Goal: Transaction & Acquisition: Purchase product/service

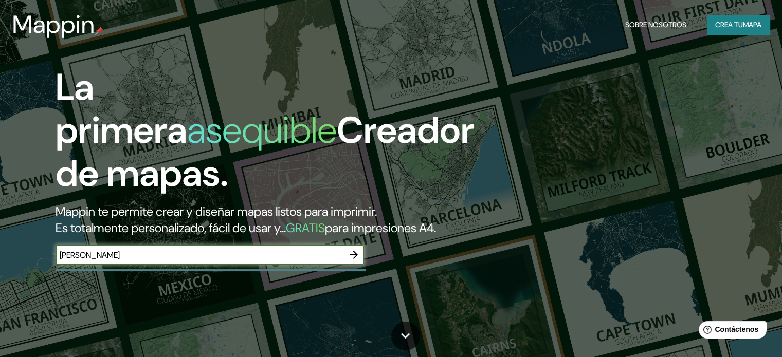
type input "[PERSON_NAME]"
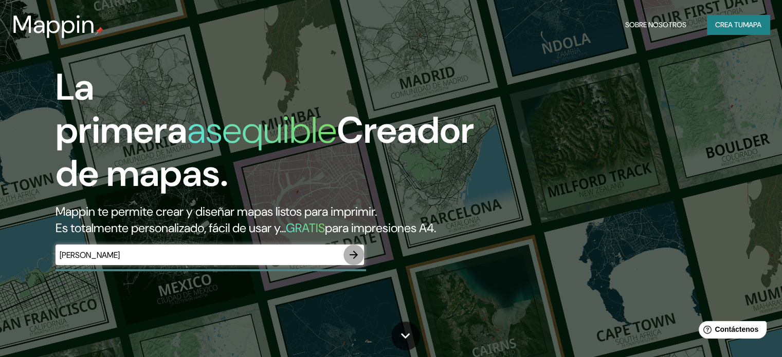
click at [351, 259] on icon "button" at bounding box center [353, 255] width 8 height 8
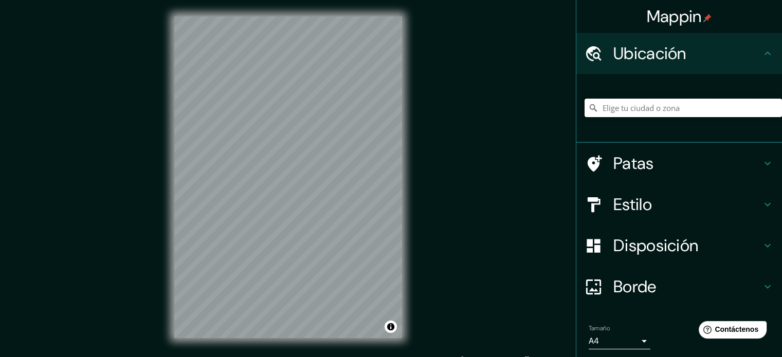
click at [637, 107] on input "Elige tu ciudad o zona" at bounding box center [682, 108] width 197 height 18
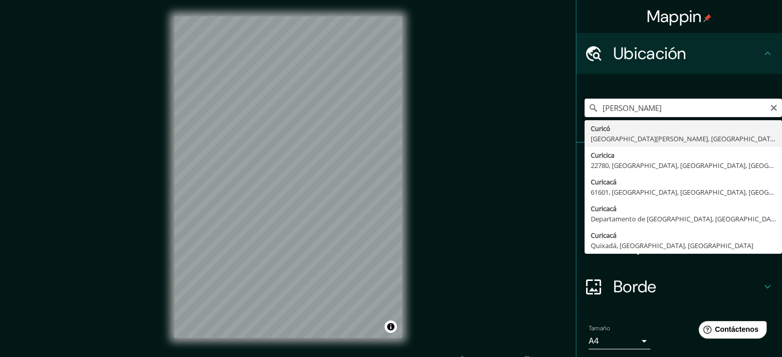
type input "Curicó, [GEOGRAPHIC_DATA][PERSON_NAME], [GEOGRAPHIC_DATA]"
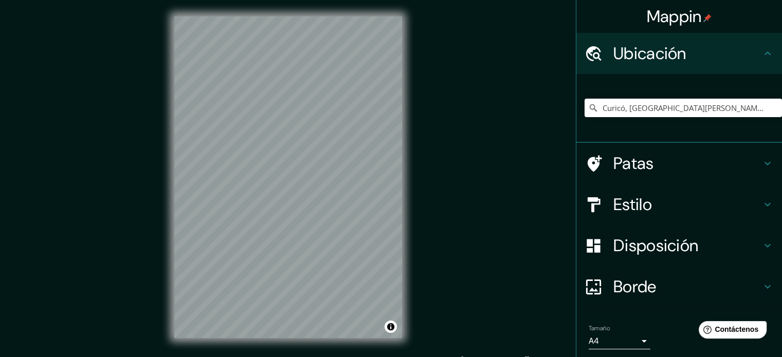
click at [614, 205] on font "Estilo" at bounding box center [632, 205] width 39 height 22
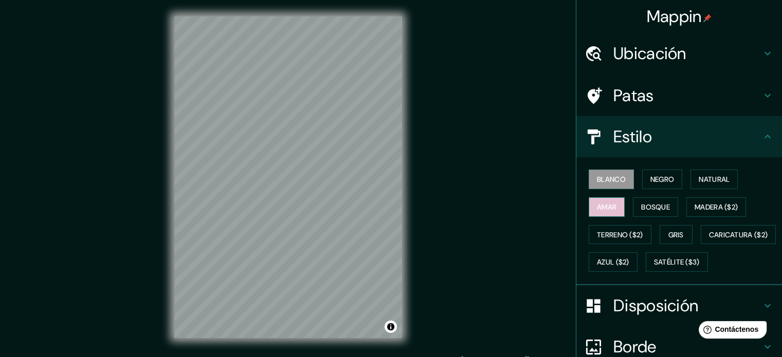
click at [597, 204] on font "Amar" at bounding box center [607, 206] width 20 height 9
click at [641, 206] on font "Bosque" at bounding box center [655, 206] width 29 height 9
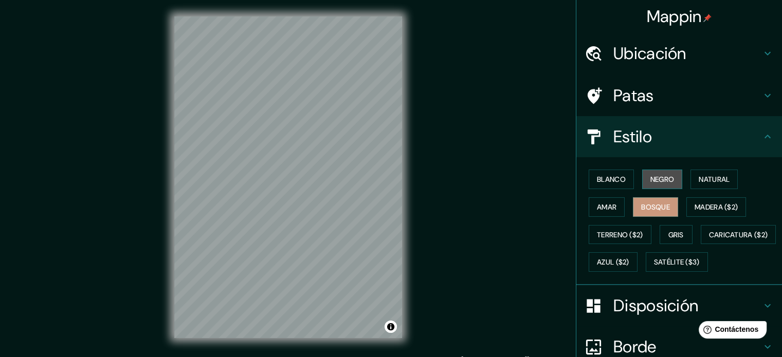
click at [651, 177] on font "Negro" at bounding box center [662, 179] width 24 height 9
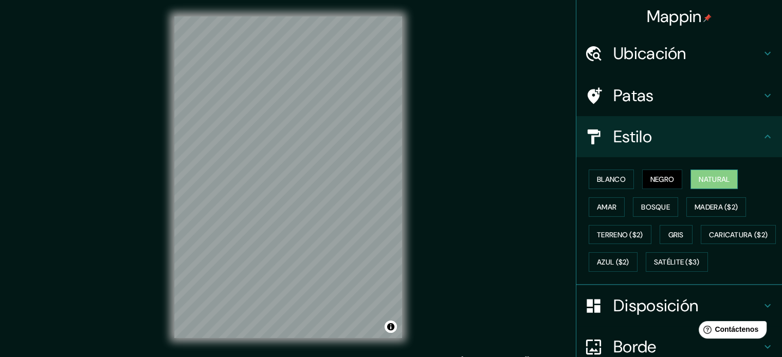
click at [698, 181] on font "Natural" at bounding box center [713, 179] width 31 height 9
click at [627, 230] on font "Terreno ($2)" at bounding box center [620, 234] width 46 height 9
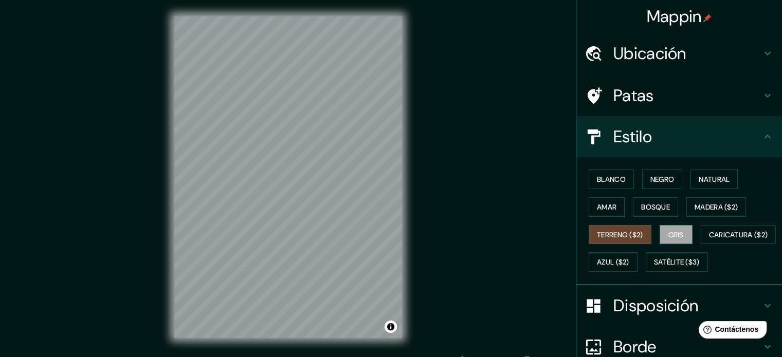
click at [668, 230] on font "Gris" at bounding box center [675, 234] width 15 height 9
click at [619, 235] on font "Terreno ($2)" at bounding box center [620, 234] width 46 height 9
click at [602, 212] on font "Amar" at bounding box center [607, 206] width 20 height 13
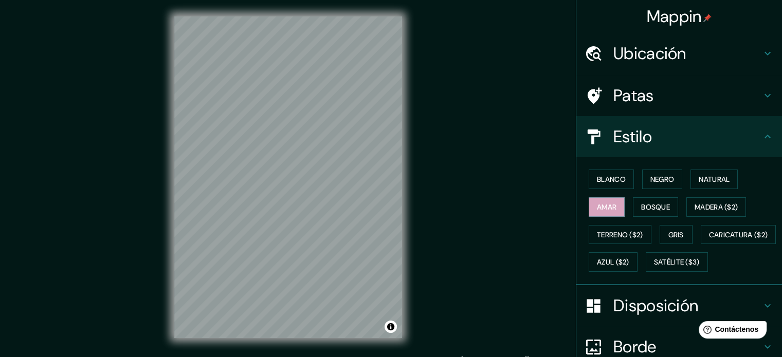
click at [637, 108] on div "Patas" at bounding box center [679, 95] width 206 height 41
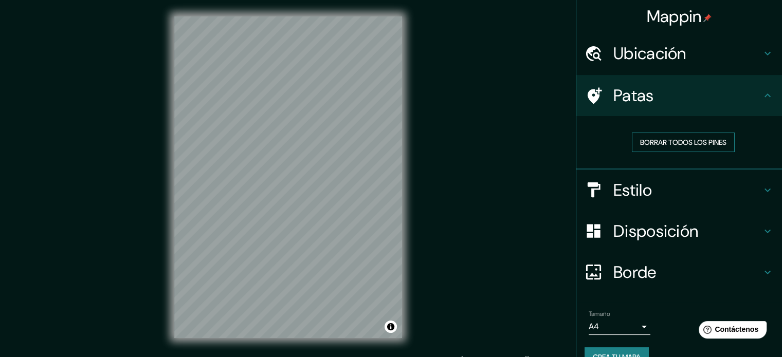
click at [660, 140] on font "Borrar todos los pines" at bounding box center [683, 142] width 86 height 9
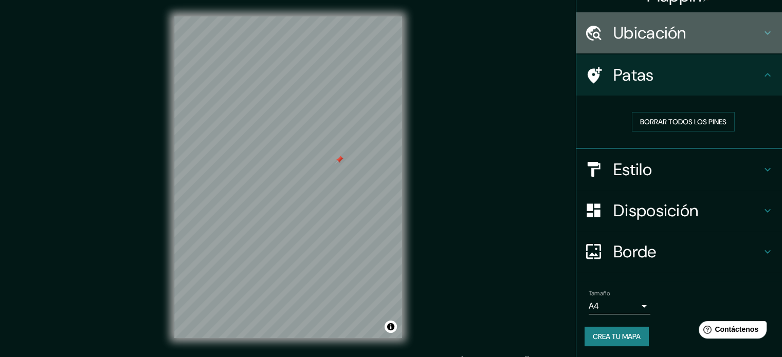
click at [644, 33] on font "Ubicación" at bounding box center [649, 33] width 73 height 22
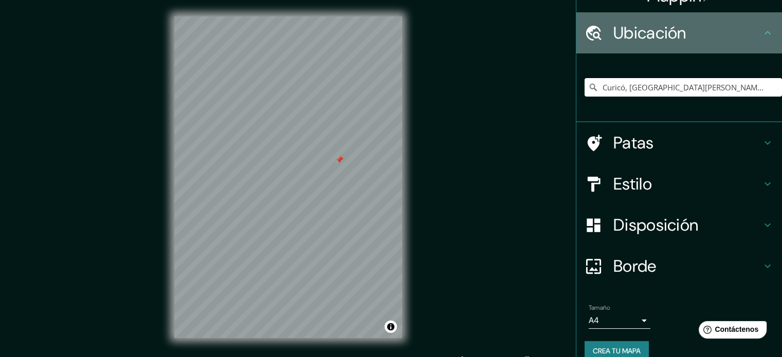
click at [644, 33] on font "Ubicación" at bounding box center [649, 33] width 73 height 22
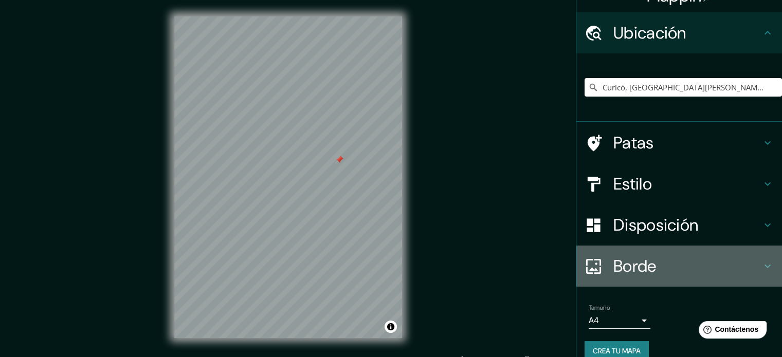
click at [626, 265] on font "Borde" at bounding box center [634, 266] width 43 height 22
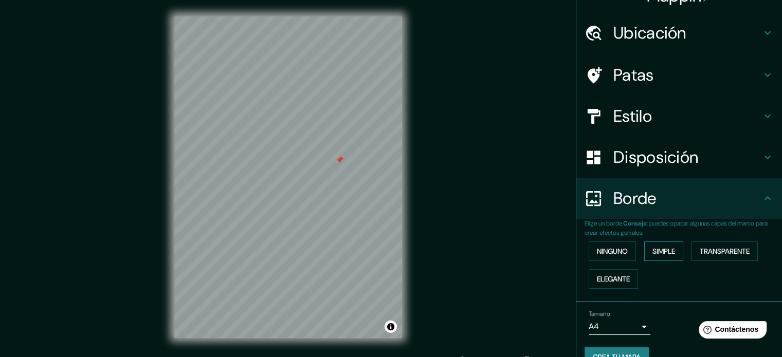
click at [666, 252] on font "Simple" at bounding box center [663, 251] width 23 height 9
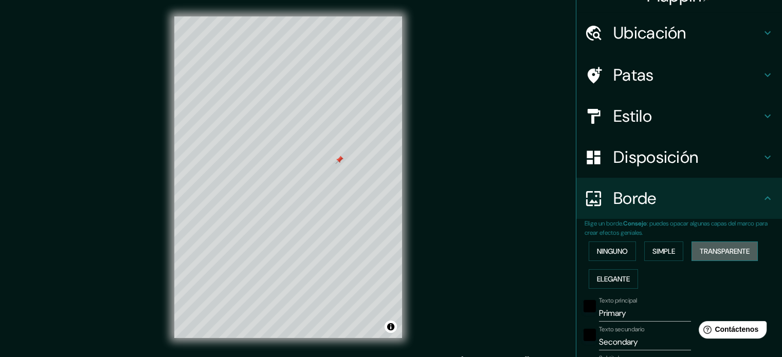
click at [701, 253] on font "Transparente" at bounding box center [724, 251] width 50 height 9
click at [604, 283] on font "Elegante" at bounding box center [613, 278] width 33 height 13
click at [604, 247] on font "Ninguno" at bounding box center [612, 251] width 31 height 9
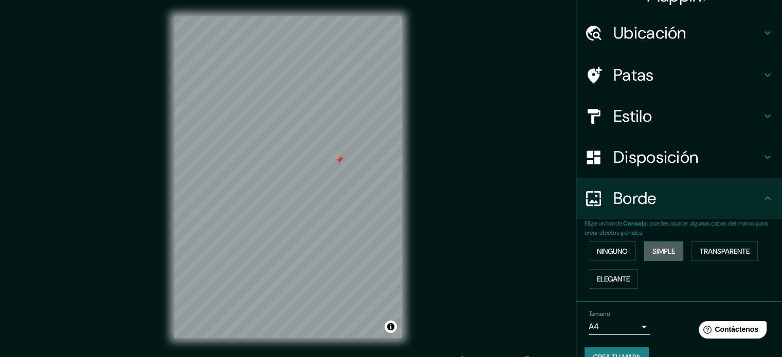
click at [666, 255] on font "Simple" at bounding box center [663, 251] width 23 height 13
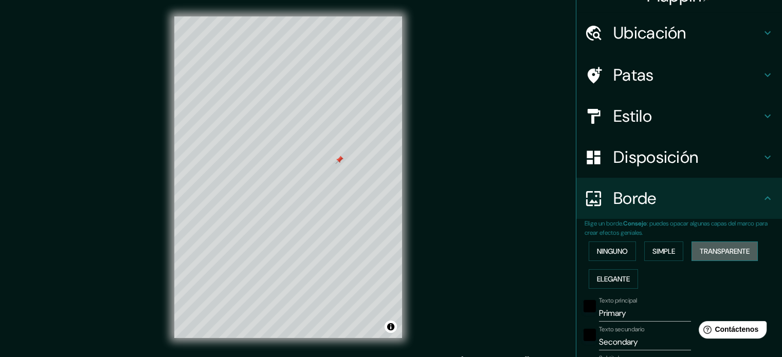
click at [703, 258] on button "Transparente" at bounding box center [724, 252] width 66 height 20
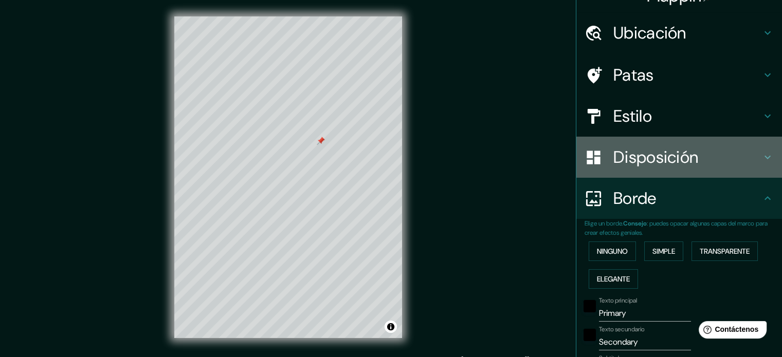
click at [625, 165] on font "Disposición" at bounding box center [655, 157] width 85 height 22
type input "213"
type input "35"
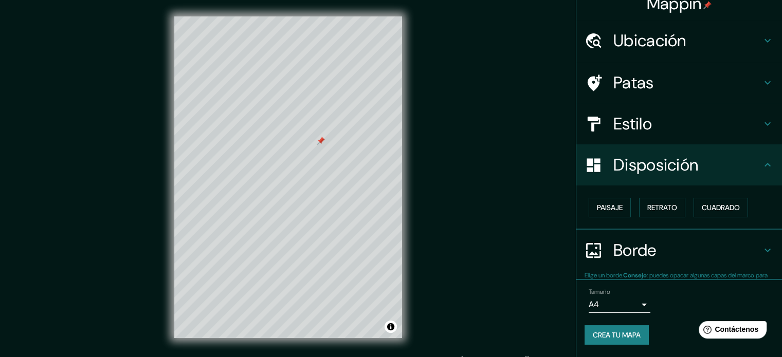
scroll to position [12, 0]
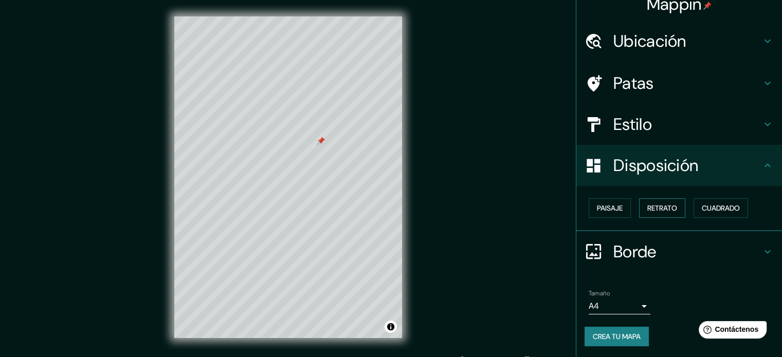
click at [652, 199] on button "Retrato" at bounding box center [662, 208] width 46 height 20
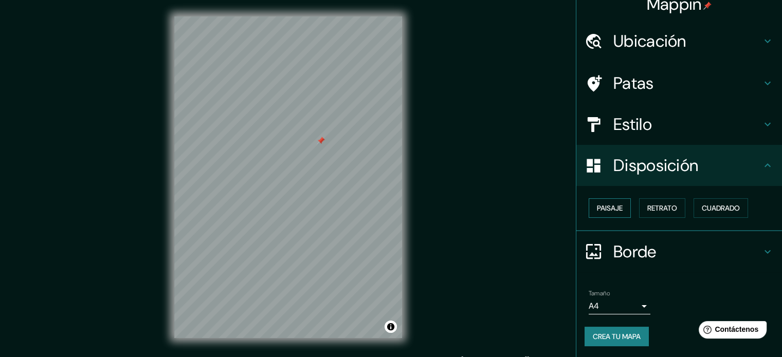
click at [619, 215] on button "Paisaje" at bounding box center [609, 208] width 42 height 20
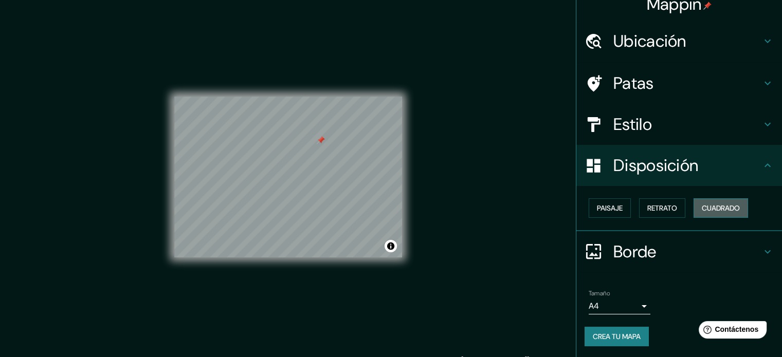
click at [712, 208] on font "Cuadrado" at bounding box center [720, 207] width 38 height 9
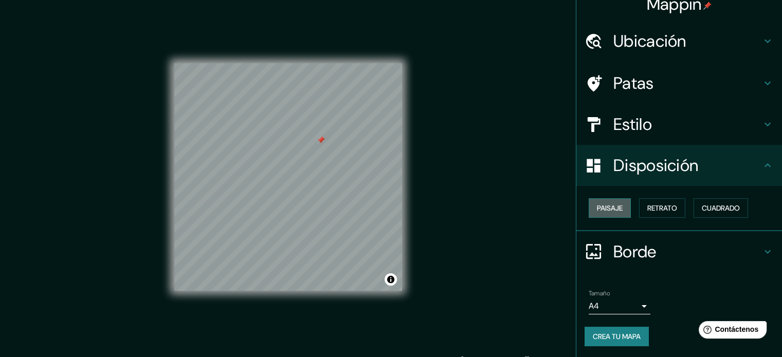
click at [602, 209] on font "Paisaje" at bounding box center [610, 207] width 26 height 9
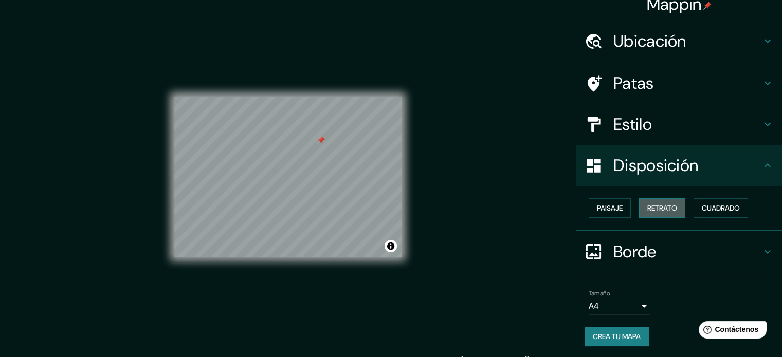
click at [652, 202] on font "Retrato" at bounding box center [662, 207] width 30 height 13
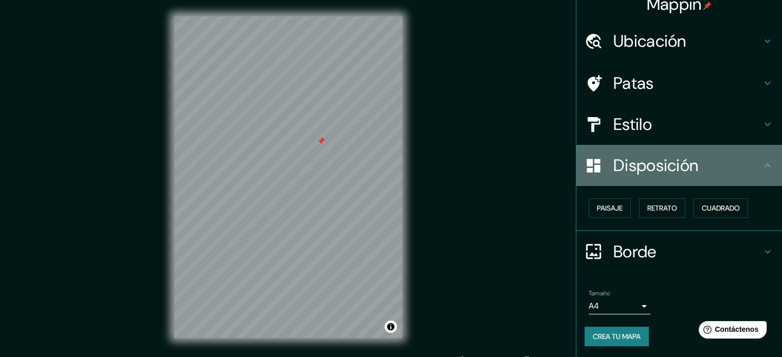
click at [706, 170] on h4 "Disposición" at bounding box center [687, 165] width 148 height 21
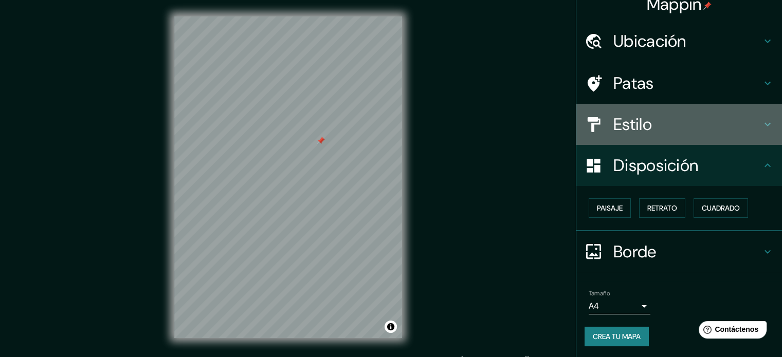
click at [645, 133] on h4 "Estilo" at bounding box center [687, 124] width 148 height 21
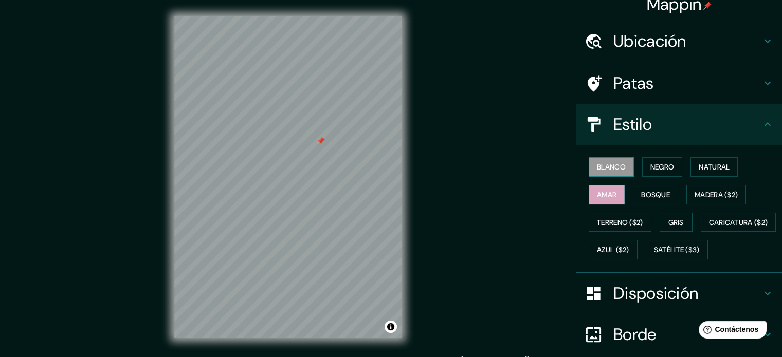
click at [597, 161] on font "Blanco" at bounding box center [611, 166] width 29 height 13
click at [602, 188] on font "Amar" at bounding box center [607, 194] width 20 height 13
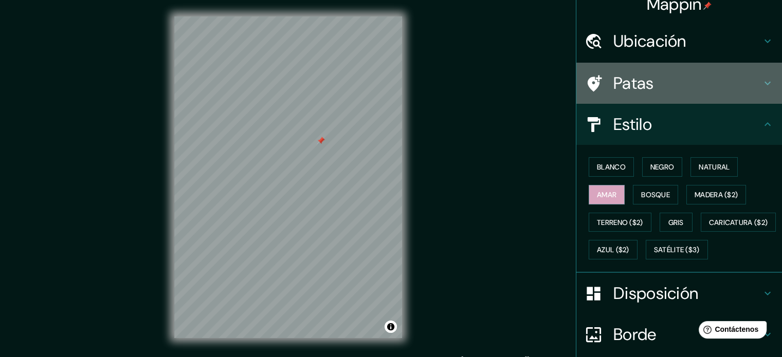
click at [627, 81] on font "Patas" at bounding box center [633, 83] width 41 height 22
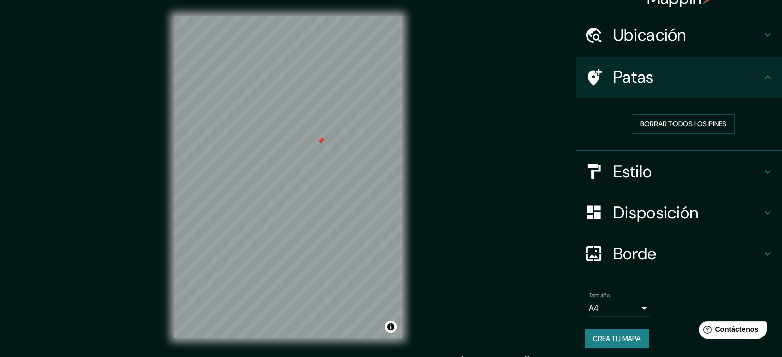
scroll to position [21, 0]
